Goal: Task Accomplishment & Management: Complete application form

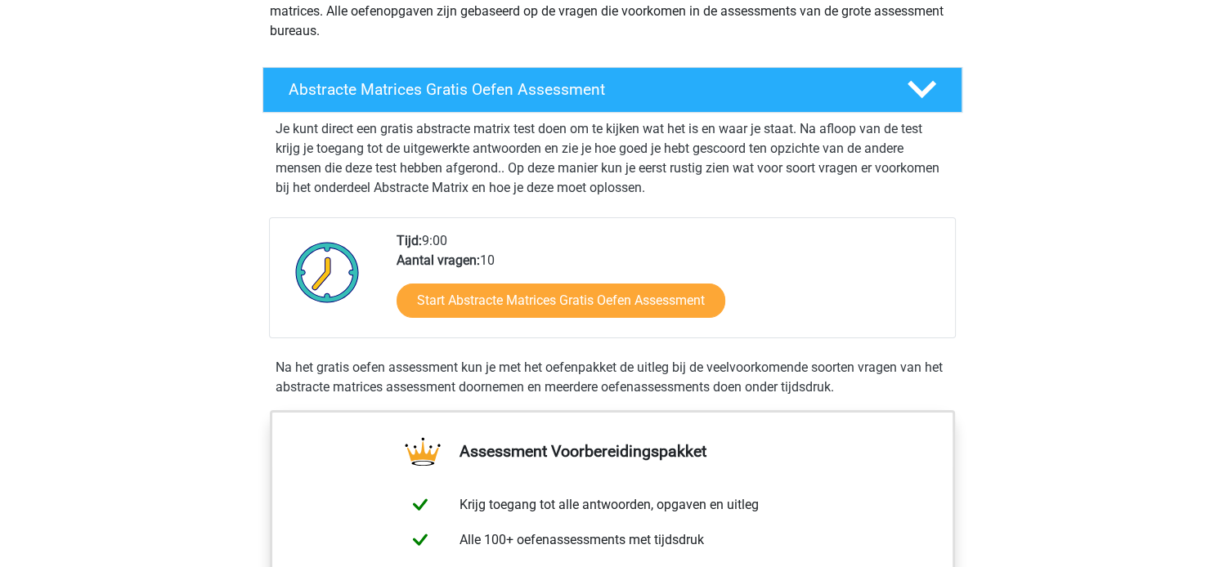
scroll to position [225, 0]
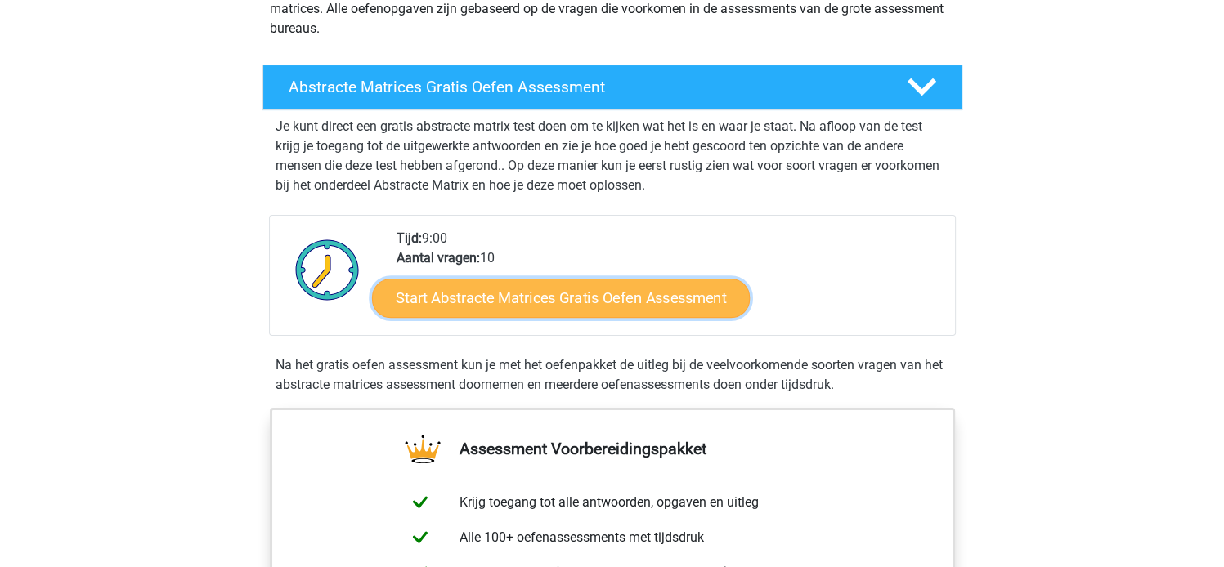
click at [589, 296] on link "Start Abstracte Matrices Gratis Oefen Assessment" at bounding box center [561, 297] width 378 height 39
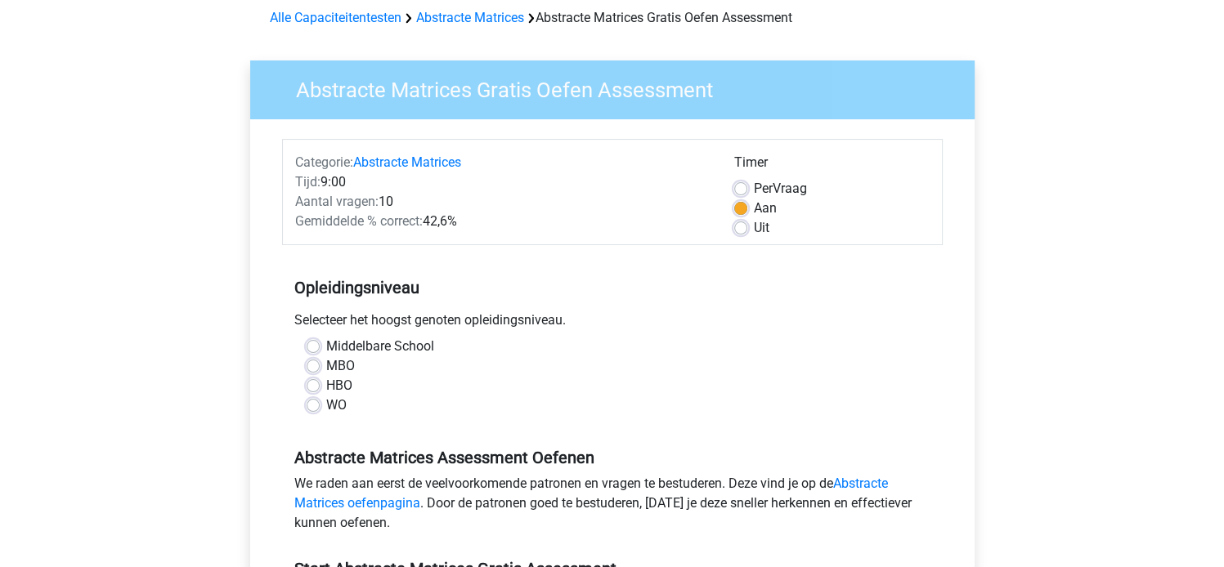
scroll to position [74, 0]
click at [326, 385] on label "HBO" at bounding box center [339, 385] width 26 height 20
click at [314, 385] on input "HBO" at bounding box center [313, 383] width 13 height 16
radio input "true"
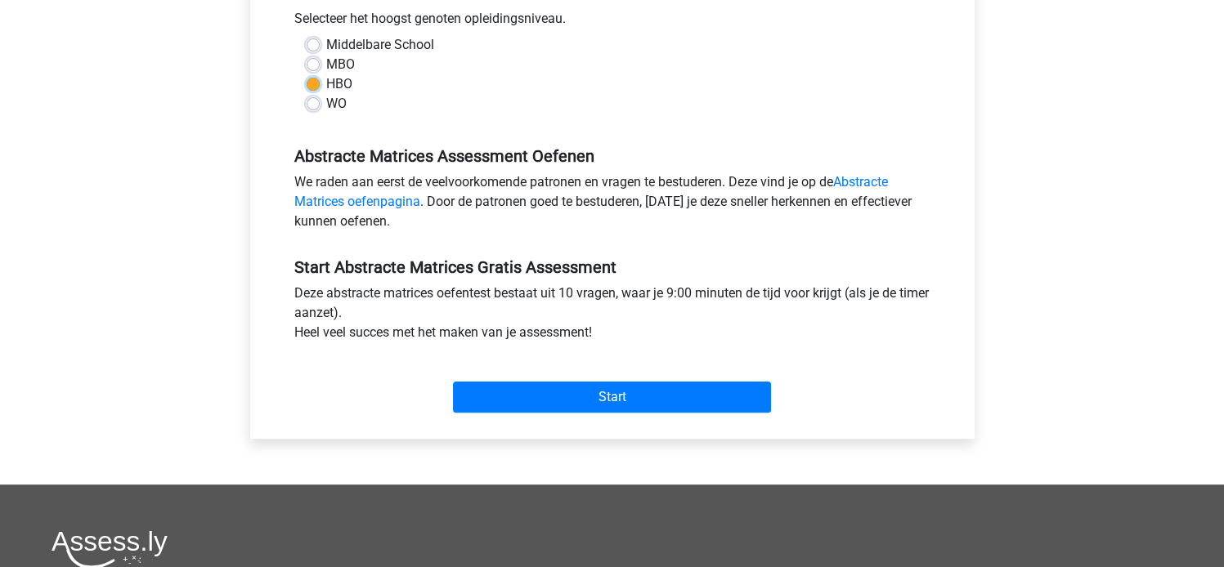
scroll to position [378, 0]
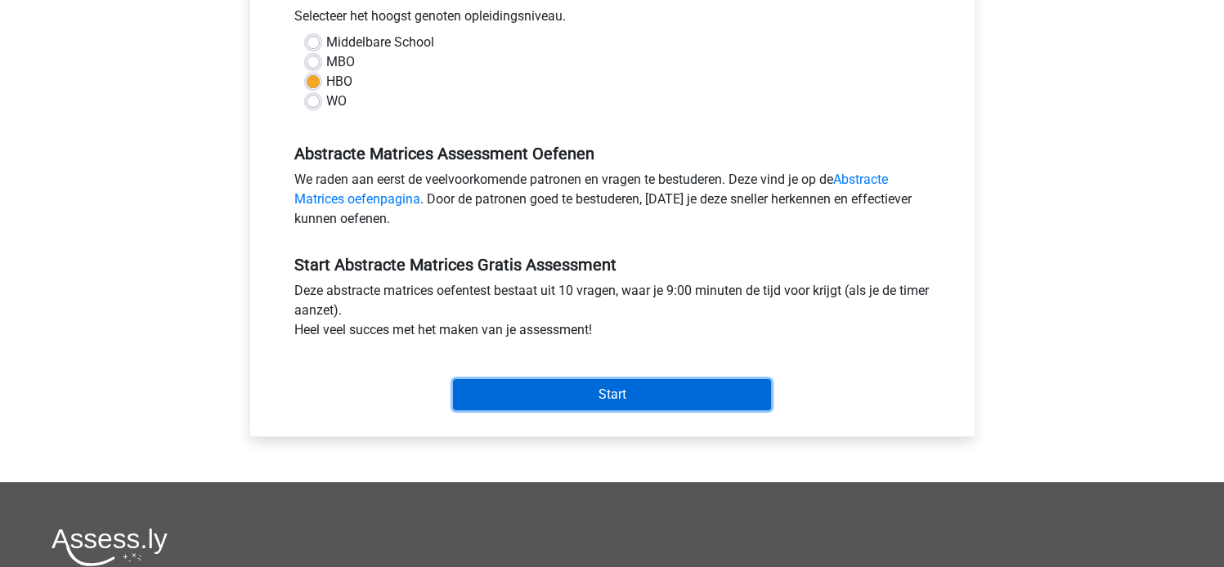
click at [543, 389] on input "Start" at bounding box center [612, 394] width 318 height 31
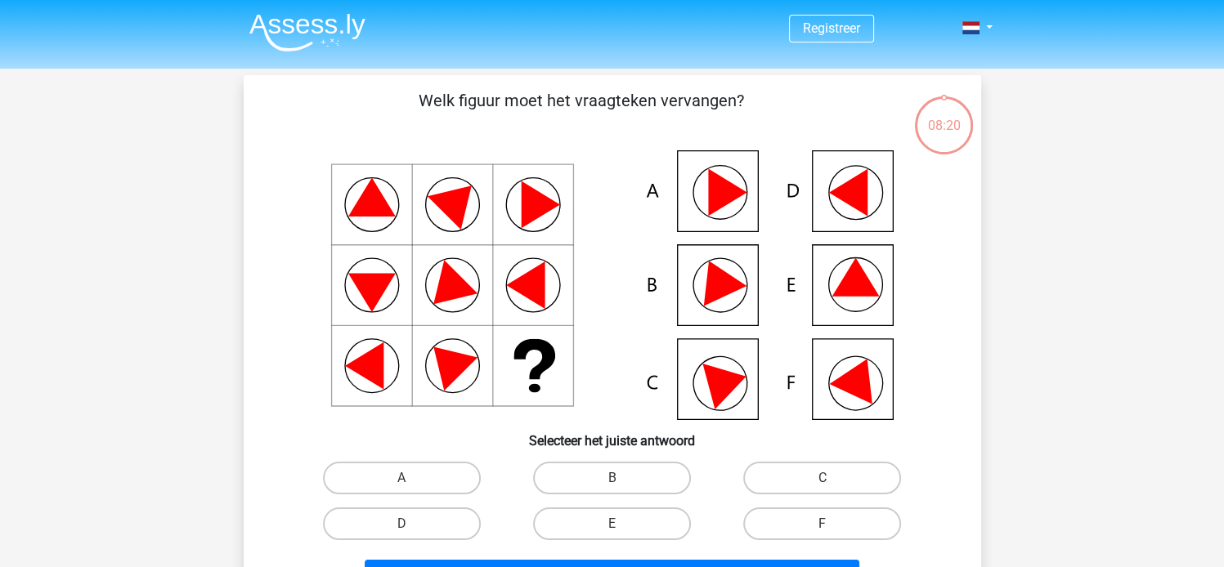
click at [727, 285] on icon at bounding box center [716, 278] width 59 height 55
click at [605, 473] on label "B" at bounding box center [612, 478] width 158 height 33
click at [612, 478] on input "B" at bounding box center [617, 483] width 11 height 11
radio input "true"
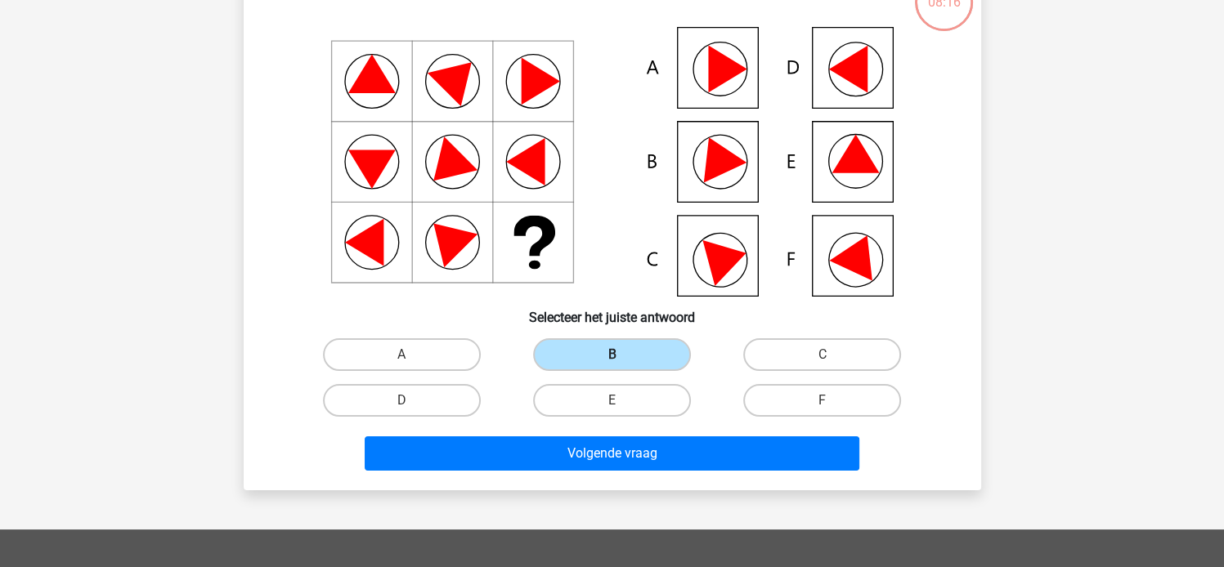
scroll to position [124, 0]
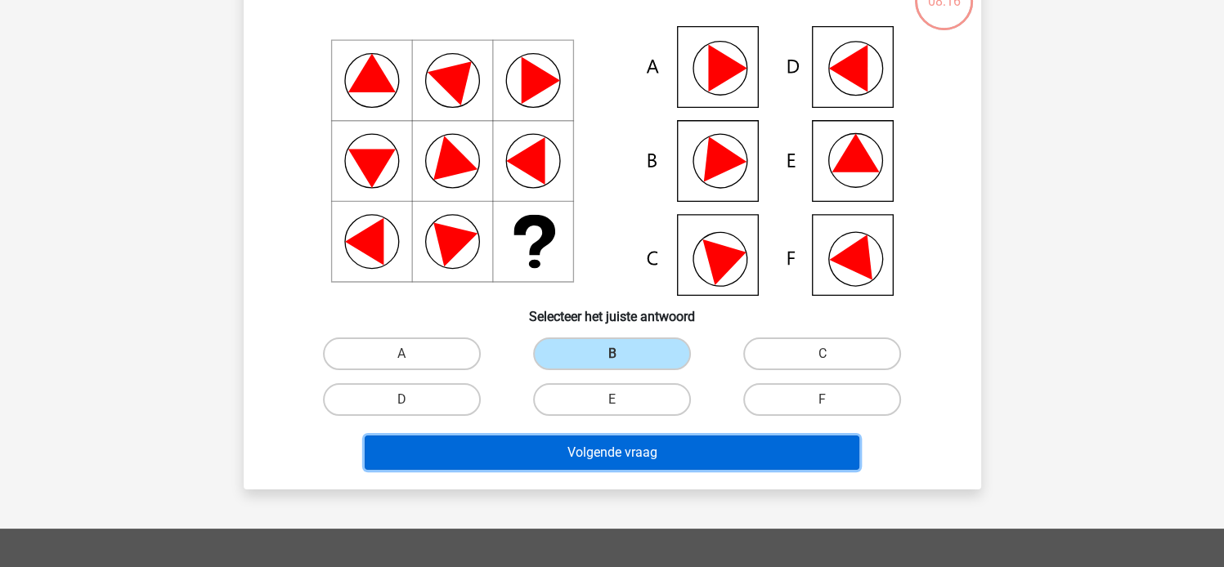
click at [633, 445] on button "Volgende vraag" at bounding box center [612, 453] width 495 height 34
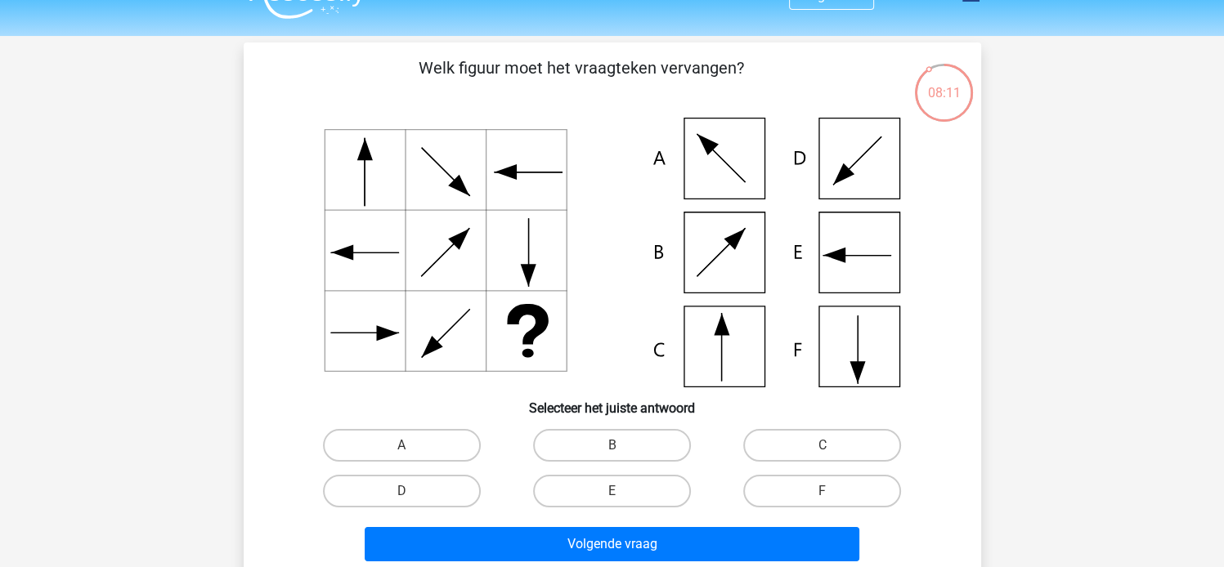
scroll to position [34, 0]
click at [788, 437] on label "C" at bounding box center [822, 444] width 158 height 33
click at [822, 445] on input "C" at bounding box center [827, 450] width 11 height 11
radio input "true"
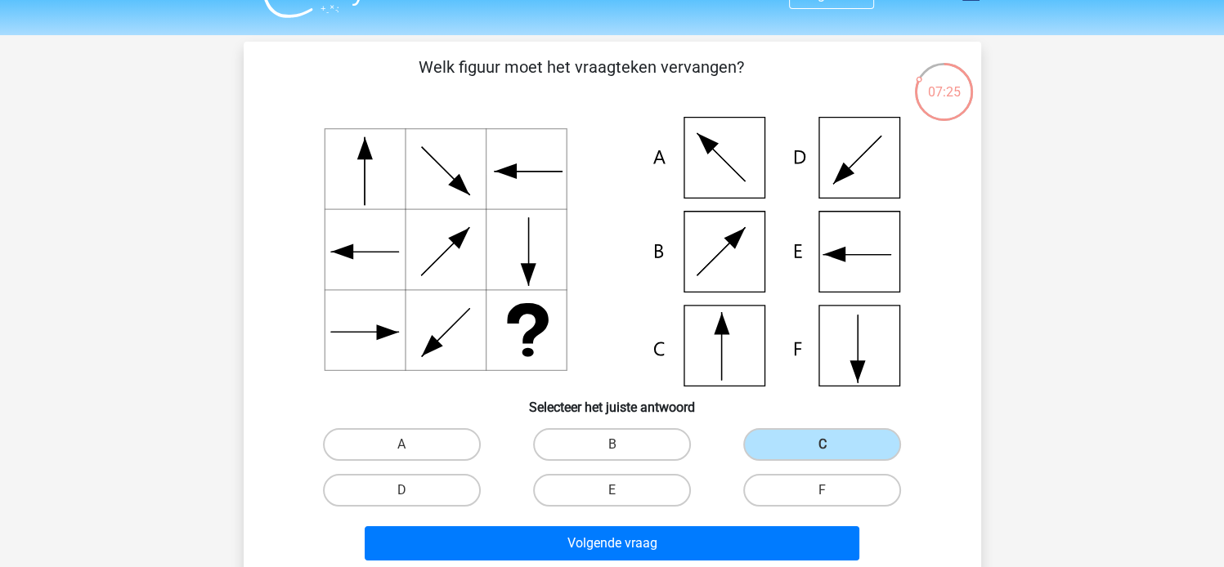
click at [732, 352] on icon at bounding box center [612, 252] width 659 height 270
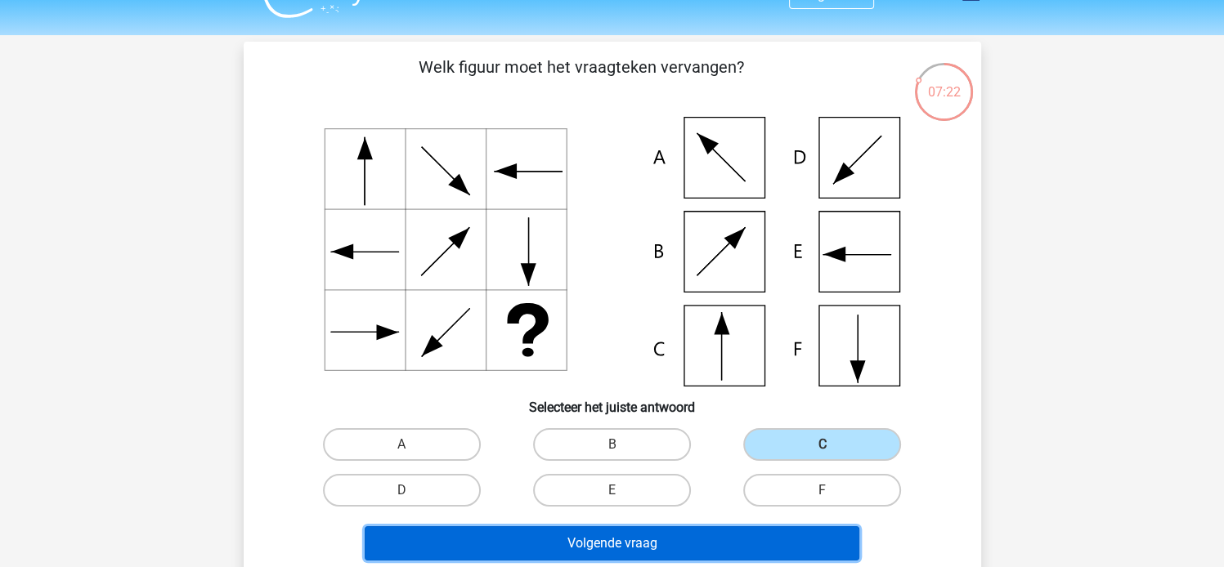
click at [625, 545] on button "Volgende vraag" at bounding box center [612, 543] width 495 height 34
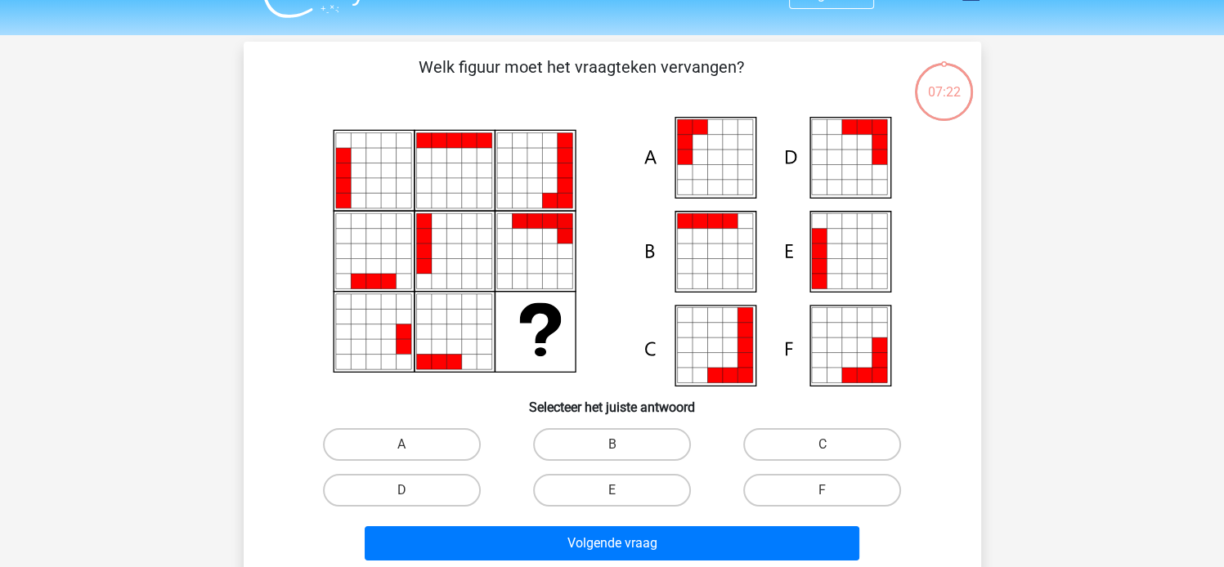
scroll to position [75, 0]
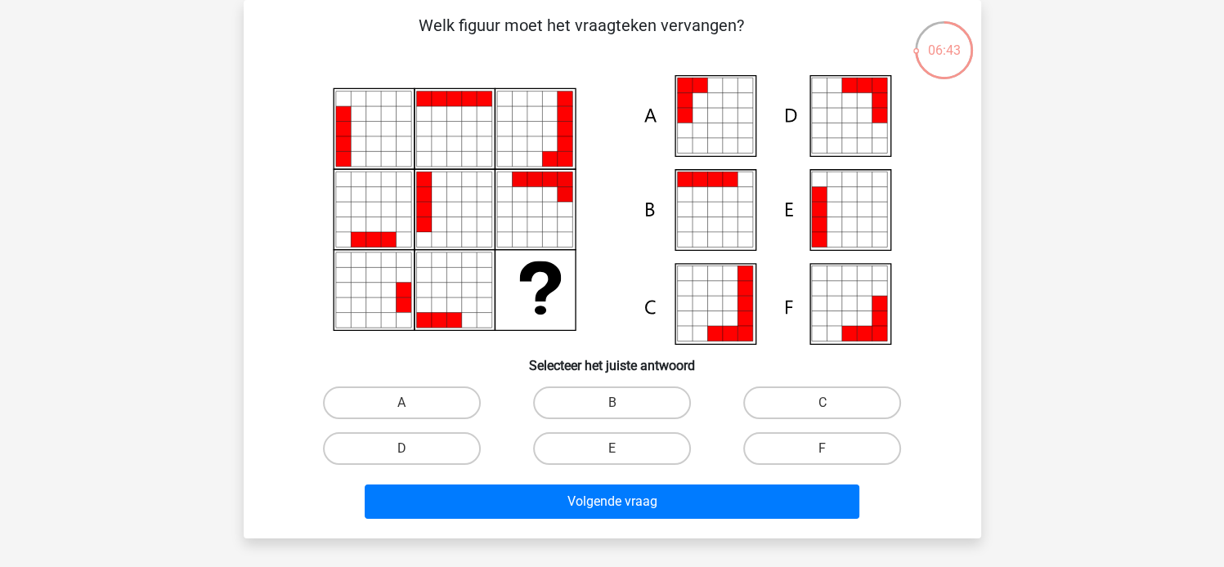
click at [850, 204] on icon at bounding box center [848, 209] width 15 height 15
click at [627, 446] on label "E" at bounding box center [612, 448] width 158 height 33
click at [622, 449] on input "E" at bounding box center [617, 454] width 11 height 11
radio input "true"
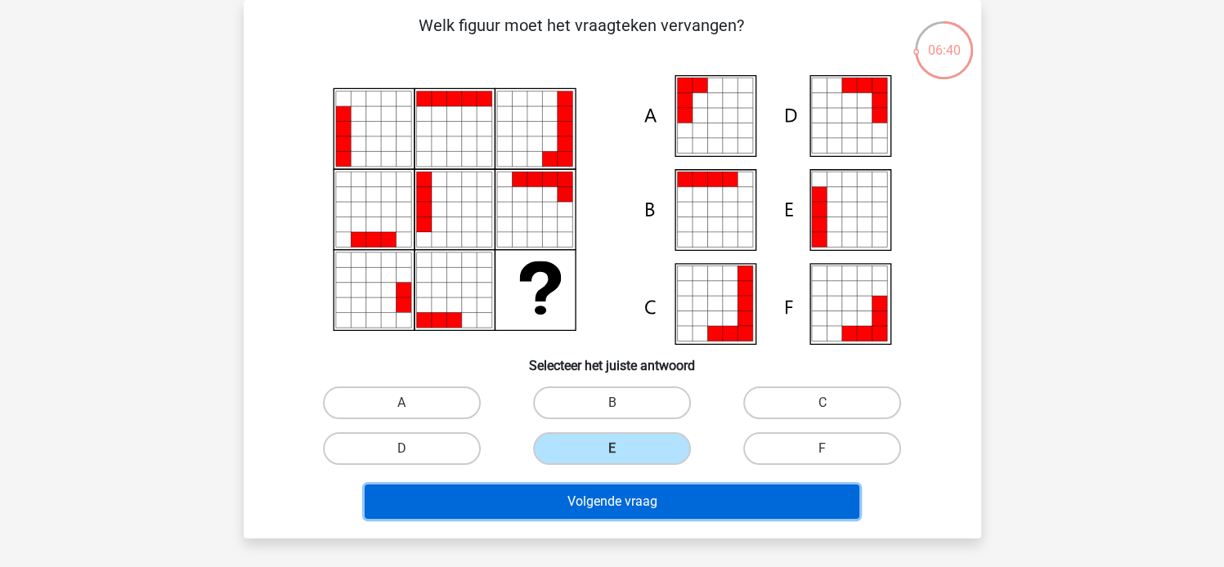
click at [618, 504] on button "Volgende vraag" at bounding box center [612, 502] width 495 height 34
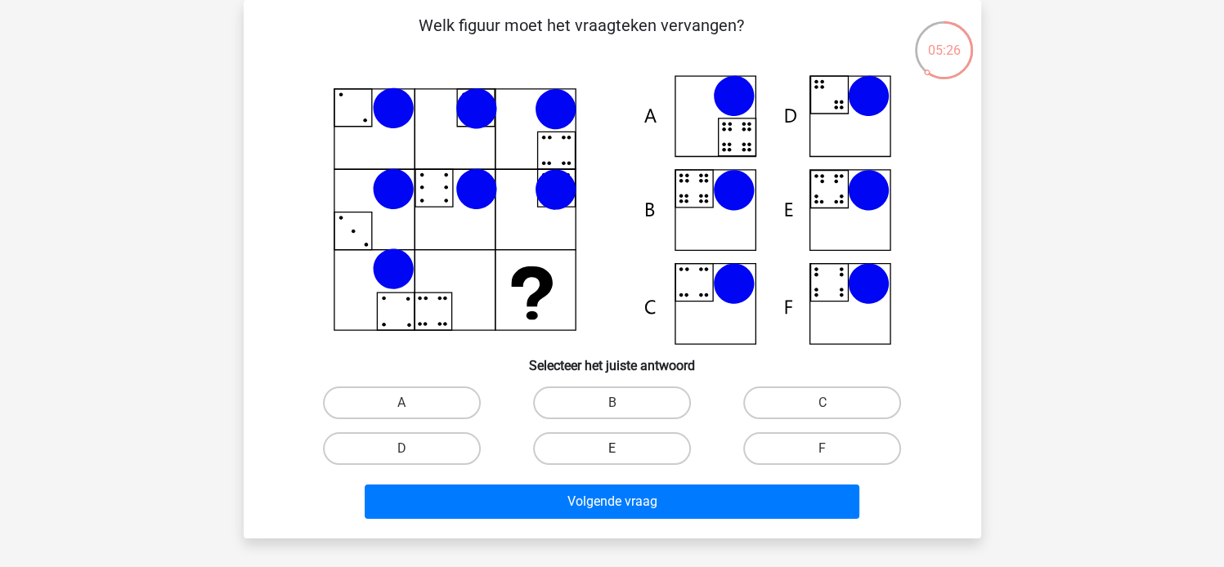
click at [625, 446] on label "E" at bounding box center [612, 448] width 158 height 33
click at [622, 449] on input "E" at bounding box center [617, 454] width 11 height 11
radio input "true"
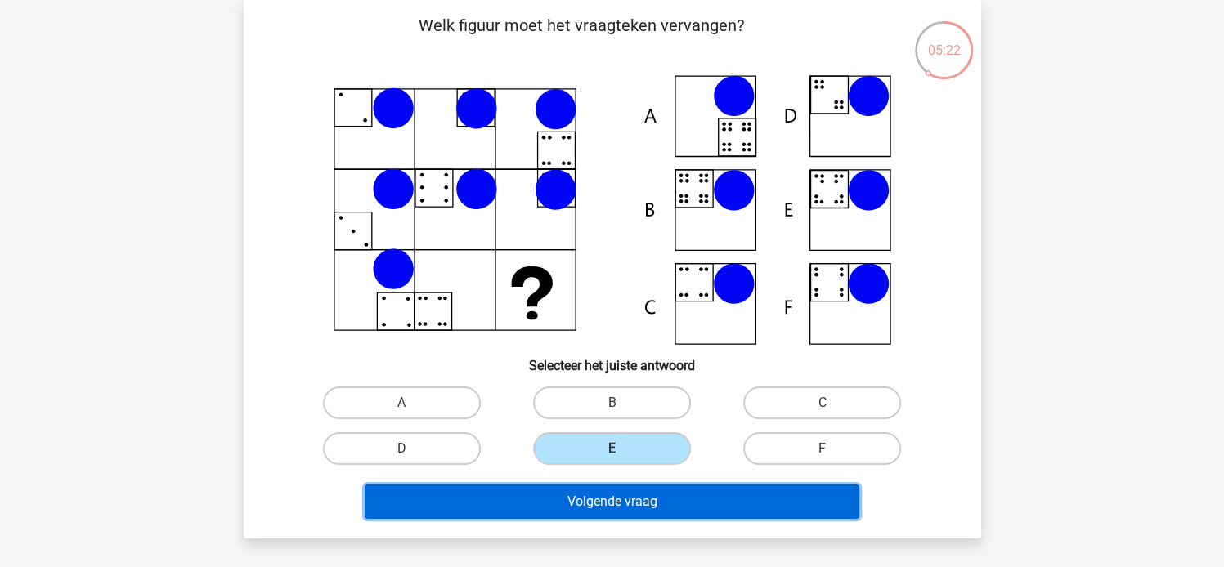
click at [608, 509] on button "Volgende vraag" at bounding box center [612, 502] width 495 height 34
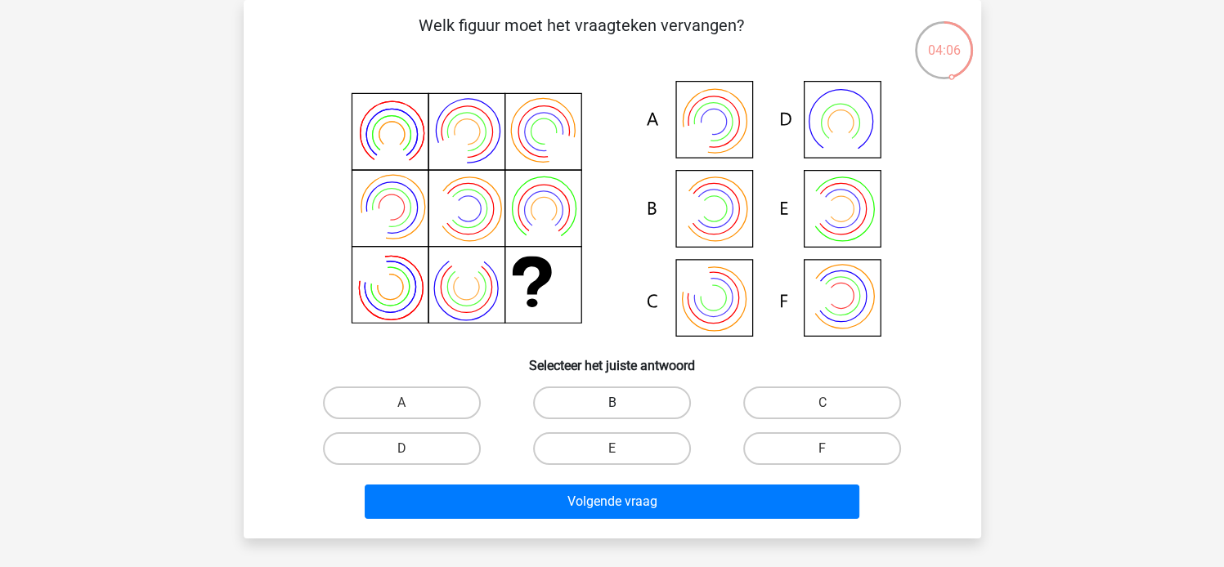
click at [649, 406] on label "B" at bounding box center [612, 403] width 158 height 33
click at [622, 406] on input "B" at bounding box center [617, 408] width 11 height 11
radio input "true"
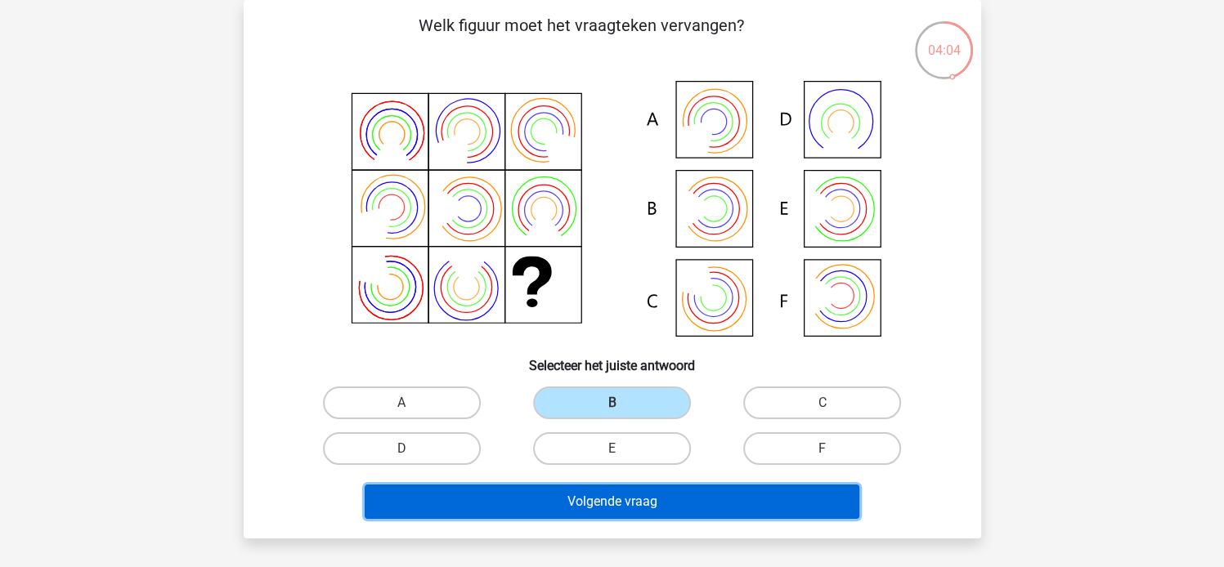
click at [634, 507] on button "Volgende vraag" at bounding box center [612, 502] width 495 height 34
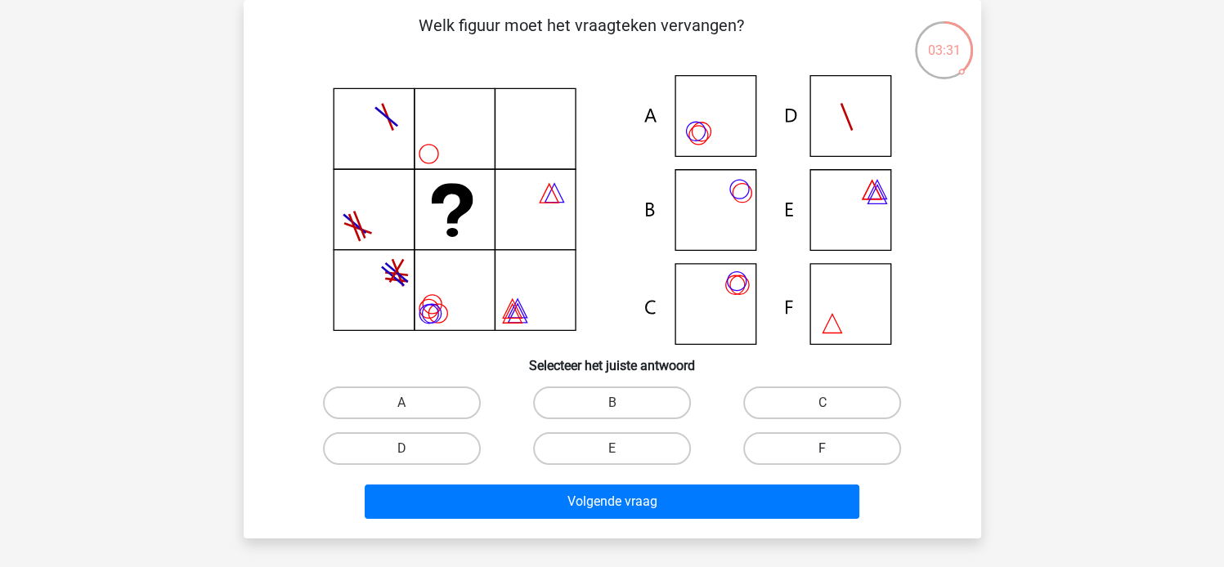
click at [813, 439] on label "F" at bounding box center [822, 448] width 158 height 33
click at [822, 449] on input "F" at bounding box center [827, 454] width 11 height 11
radio input "true"
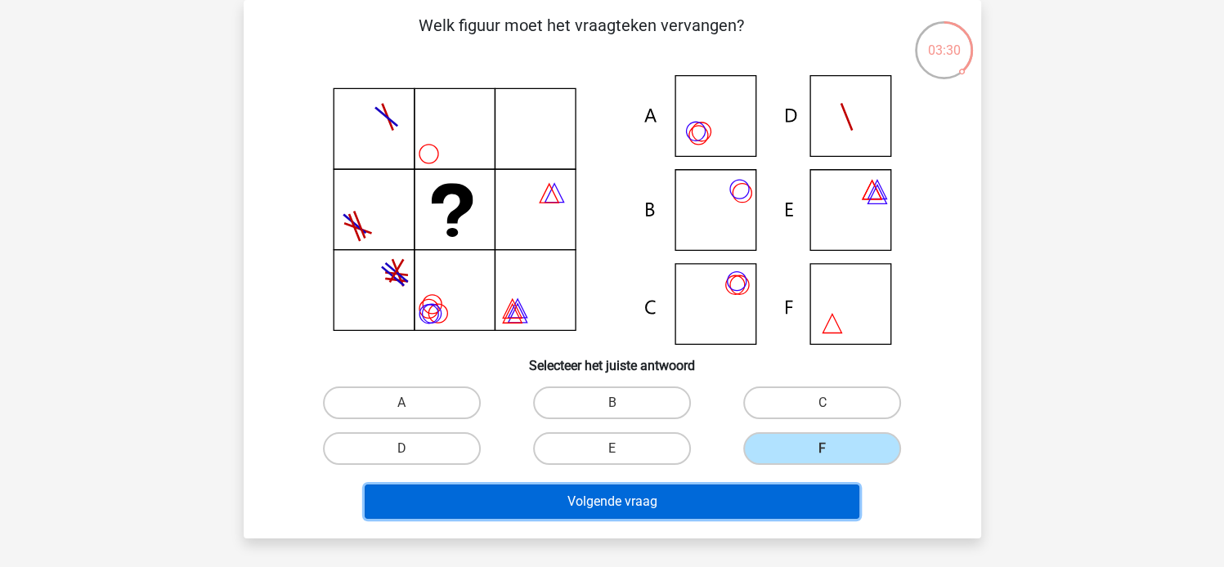
click at [681, 498] on button "Volgende vraag" at bounding box center [612, 502] width 495 height 34
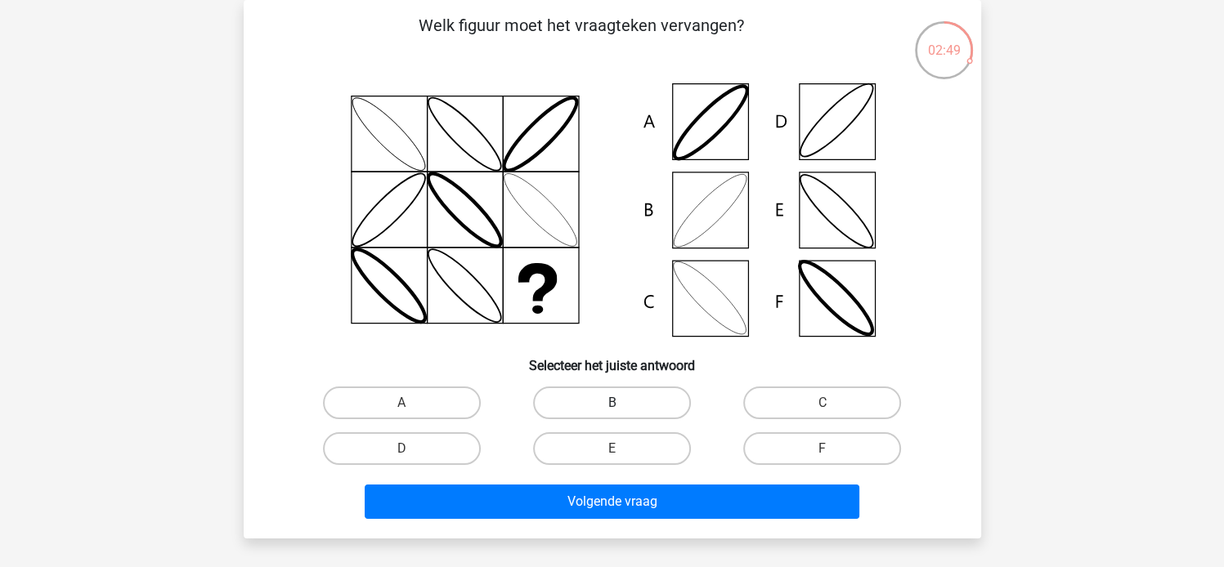
click at [609, 398] on label "B" at bounding box center [612, 403] width 158 height 33
click at [612, 403] on input "B" at bounding box center [617, 408] width 11 height 11
radio input "true"
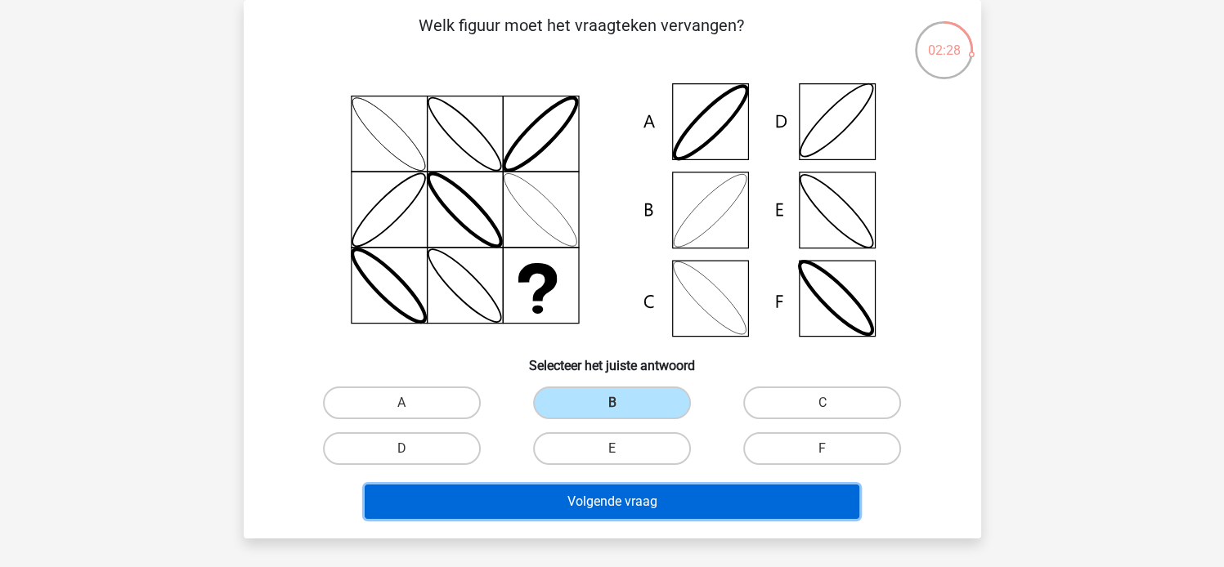
click at [668, 492] on button "Volgende vraag" at bounding box center [612, 502] width 495 height 34
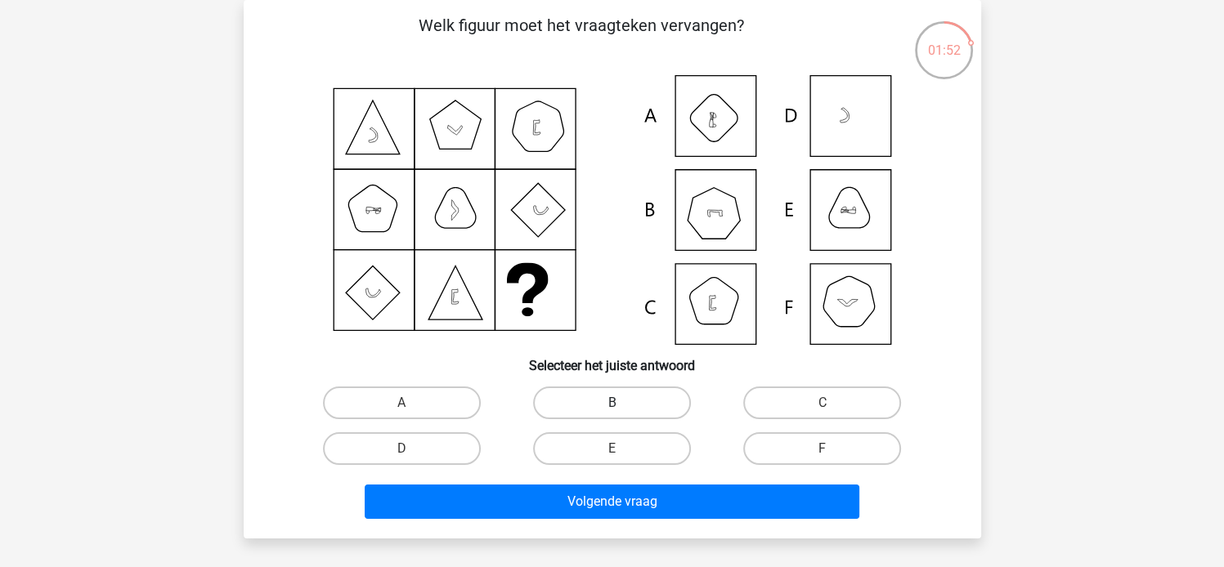
click at [634, 401] on label "B" at bounding box center [612, 403] width 158 height 33
click at [622, 403] on input "B" at bounding box center [617, 408] width 11 height 11
radio input "true"
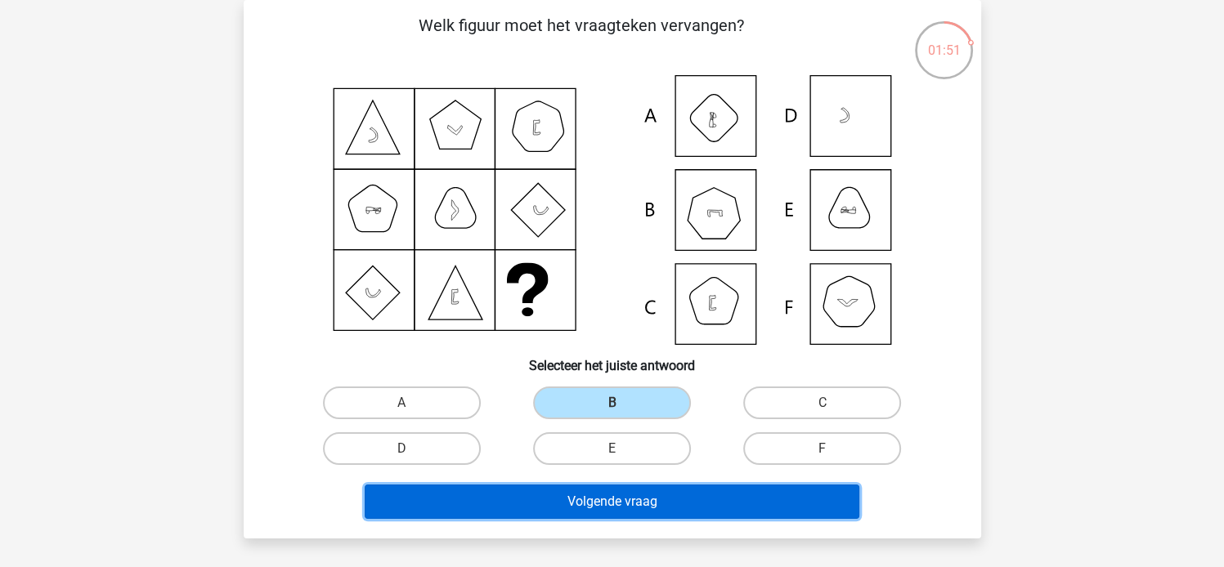
click at [609, 498] on button "Volgende vraag" at bounding box center [612, 502] width 495 height 34
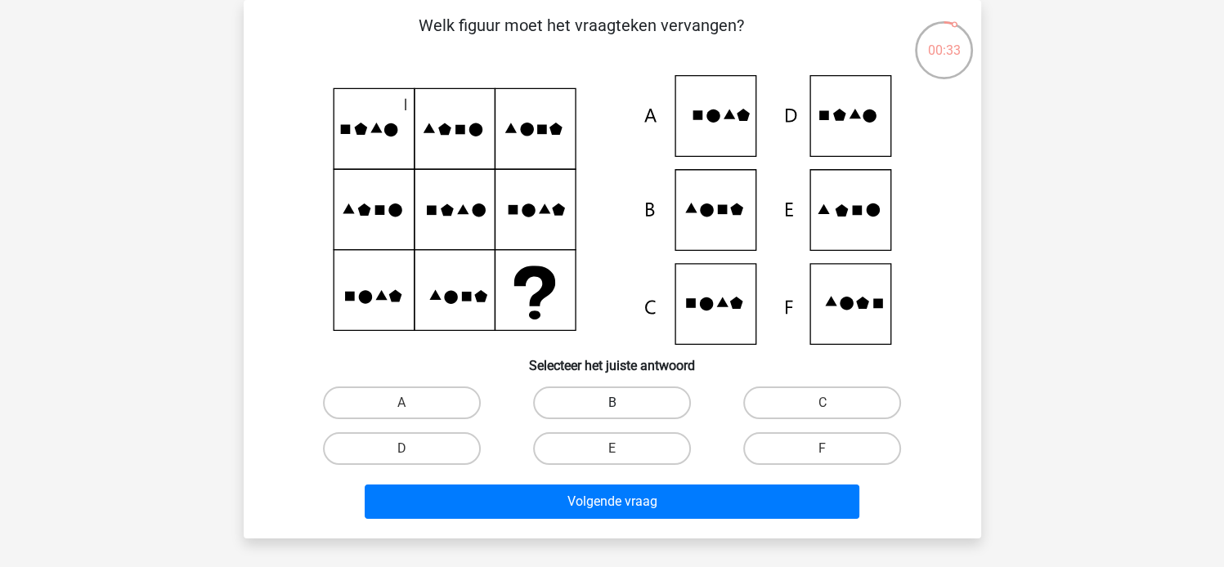
click at [638, 405] on label "B" at bounding box center [612, 403] width 158 height 33
click at [622, 405] on input "B" at bounding box center [617, 408] width 11 height 11
radio input "true"
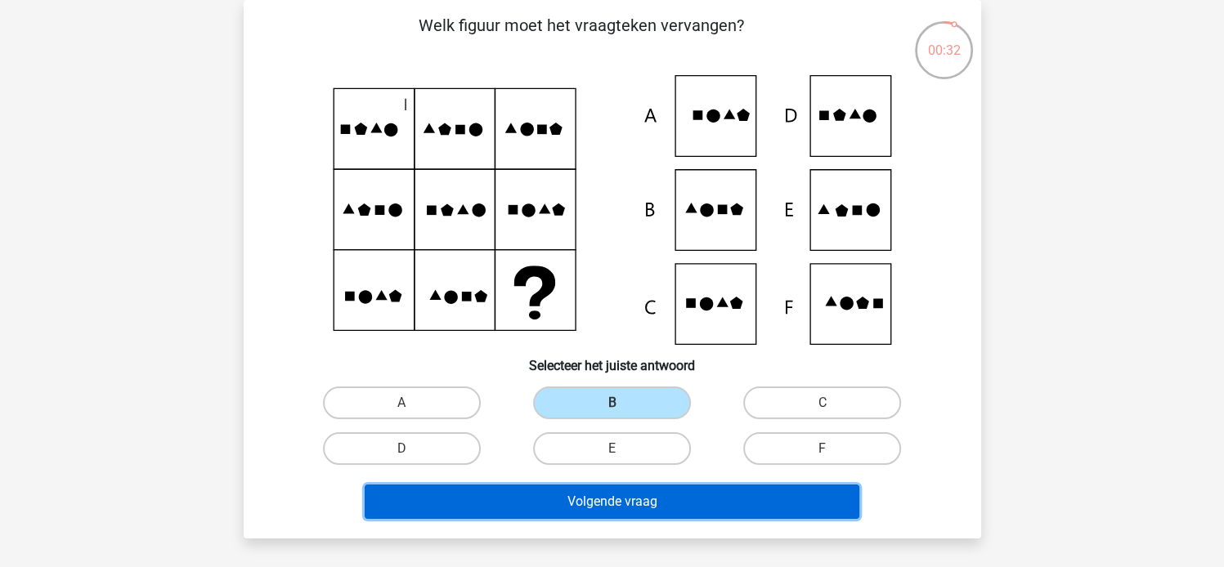
click at [627, 501] on button "Volgende vraag" at bounding box center [612, 502] width 495 height 34
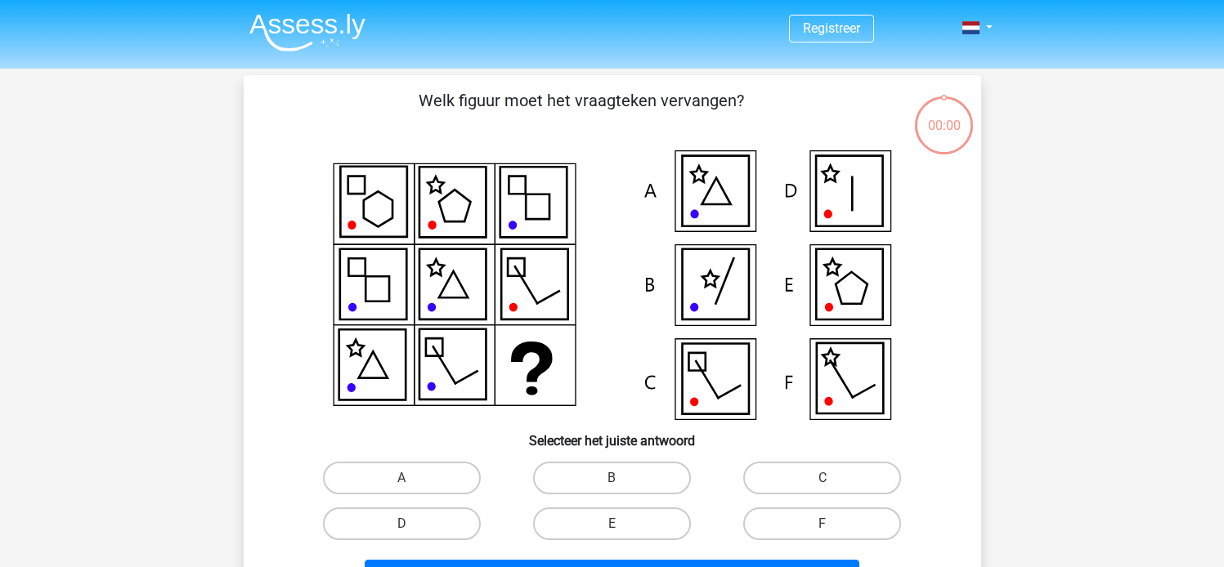
scroll to position [75, 0]
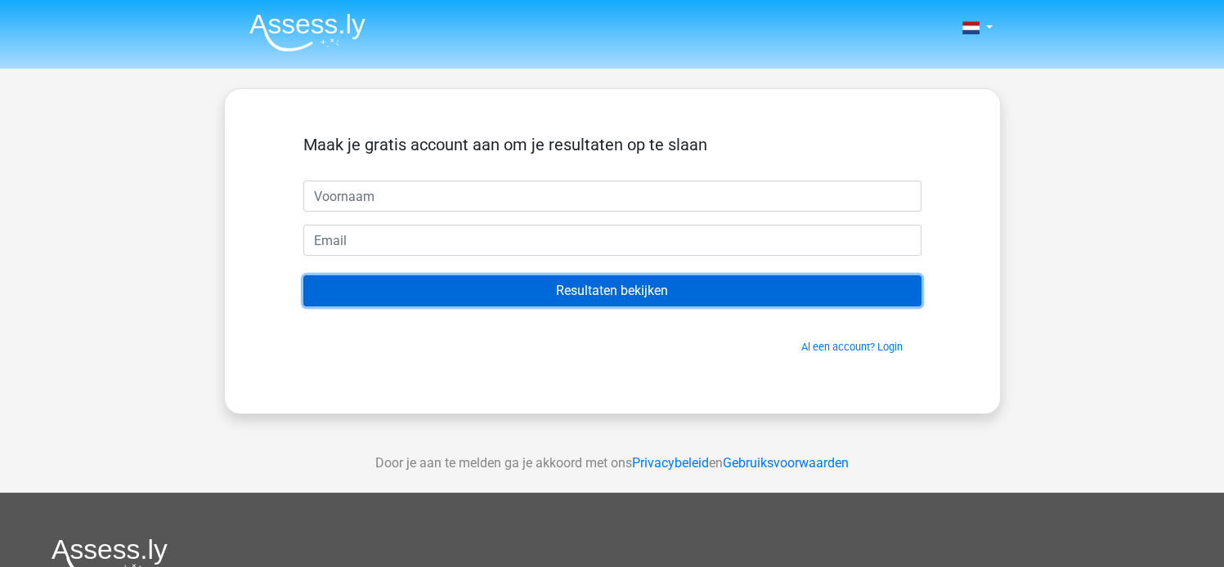
click at [753, 285] on input "Resultaten bekijken" at bounding box center [612, 291] width 618 height 31
